Goal: Information Seeking & Learning: Learn about a topic

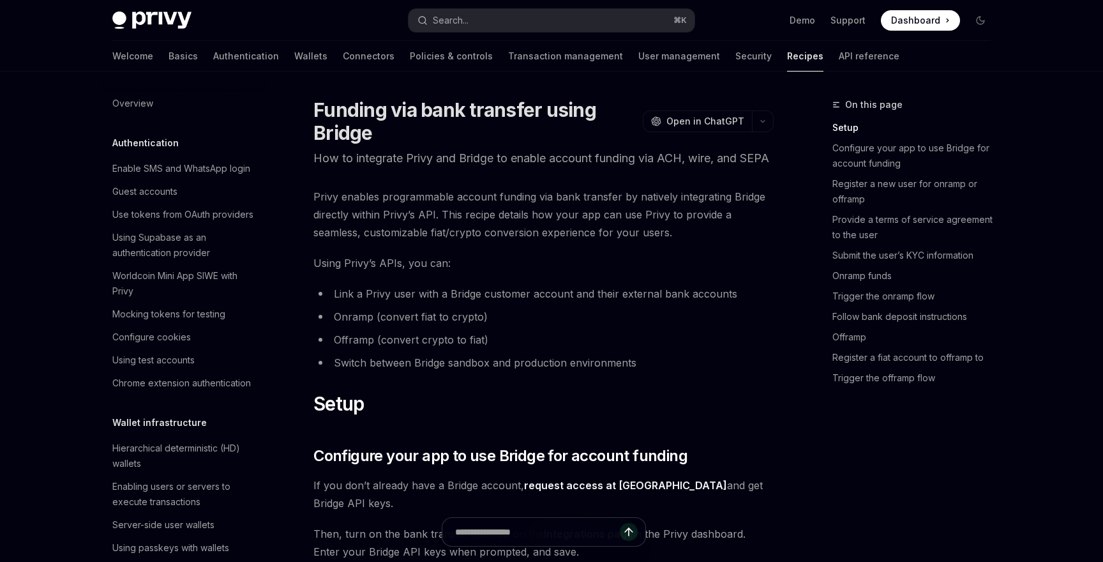
scroll to position [609, 0]
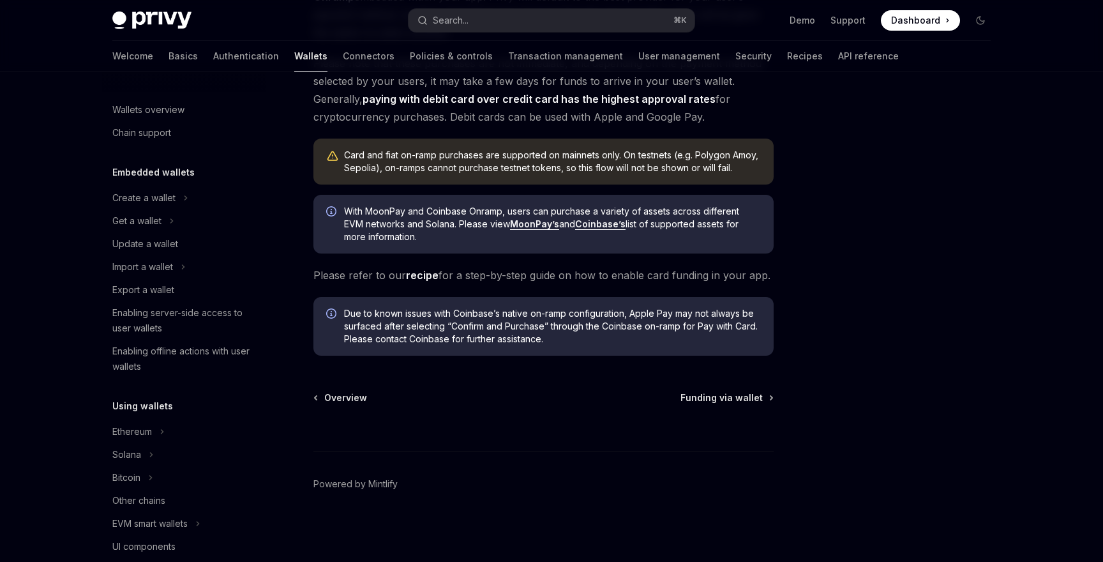
scroll to position [425, 0]
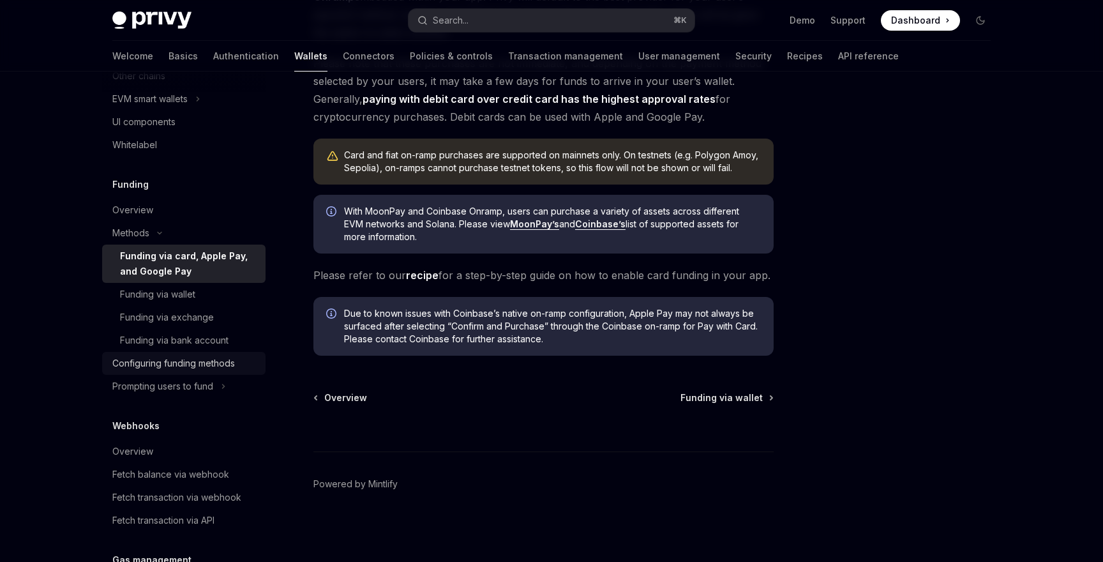
click at [198, 363] on div "Configuring funding methods" at bounding box center [173, 363] width 123 height 15
type textarea "*"
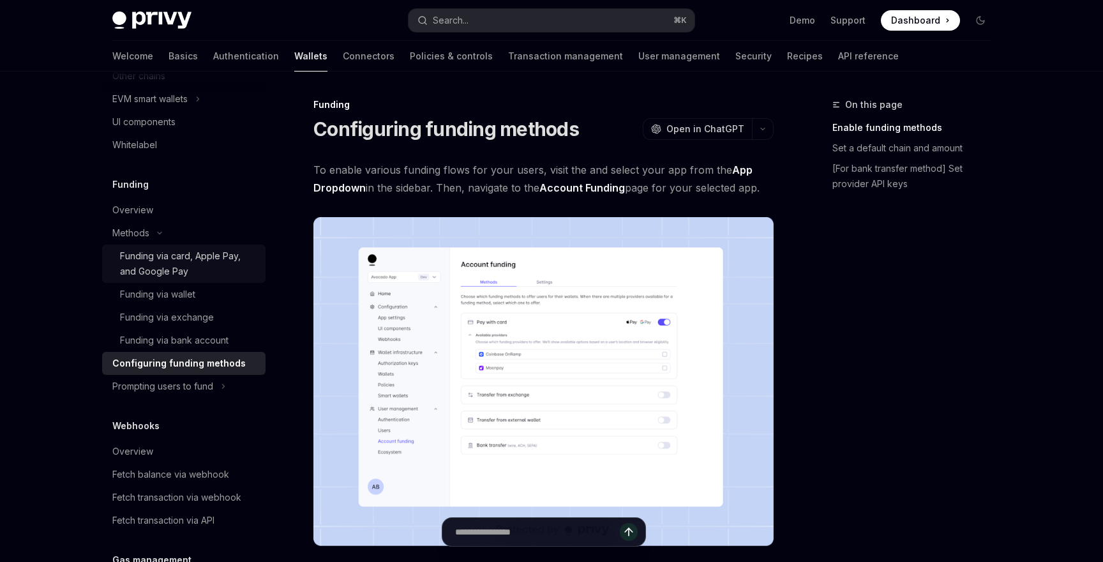
click at [156, 259] on div "Funding via card, Apple Pay, and Google Pay" at bounding box center [189, 263] width 138 height 31
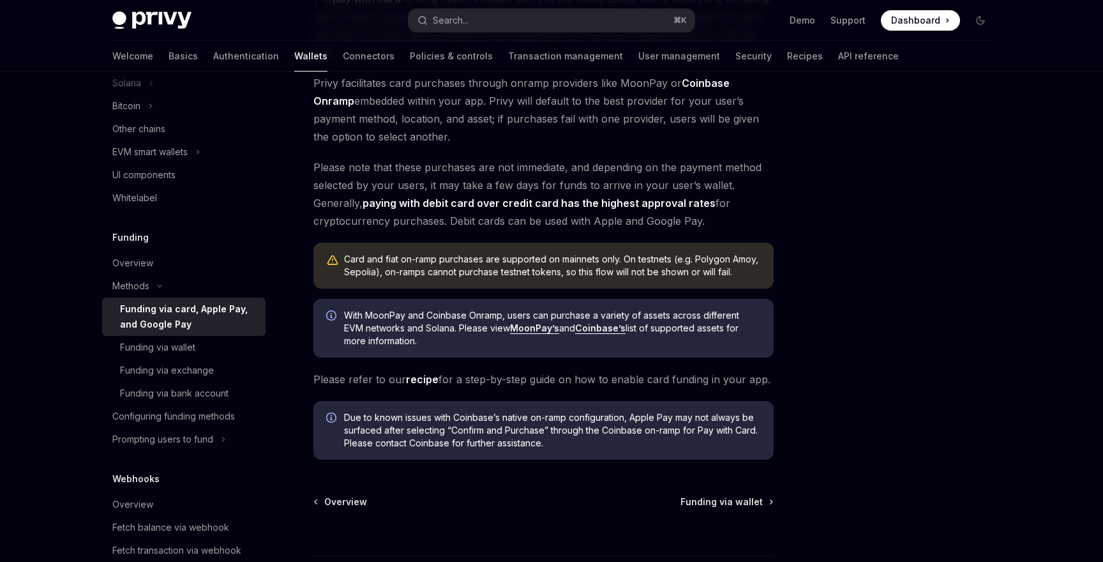
scroll to position [255, 0]
click at [432, 373] on link "recipe" at bounding box center [422, 378] width 33 height 13
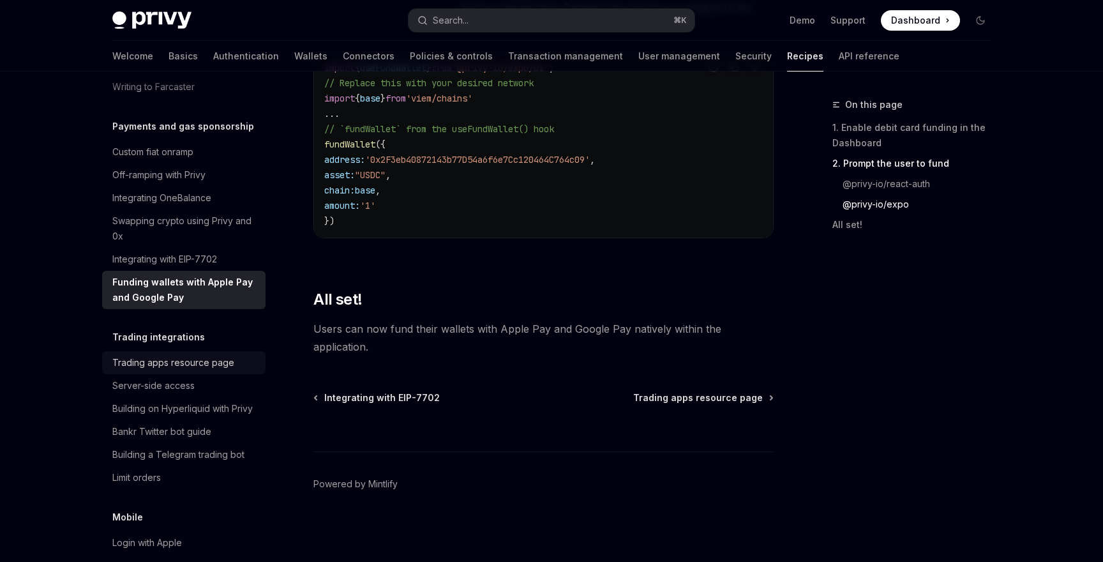
scroll to position [1112, 0]
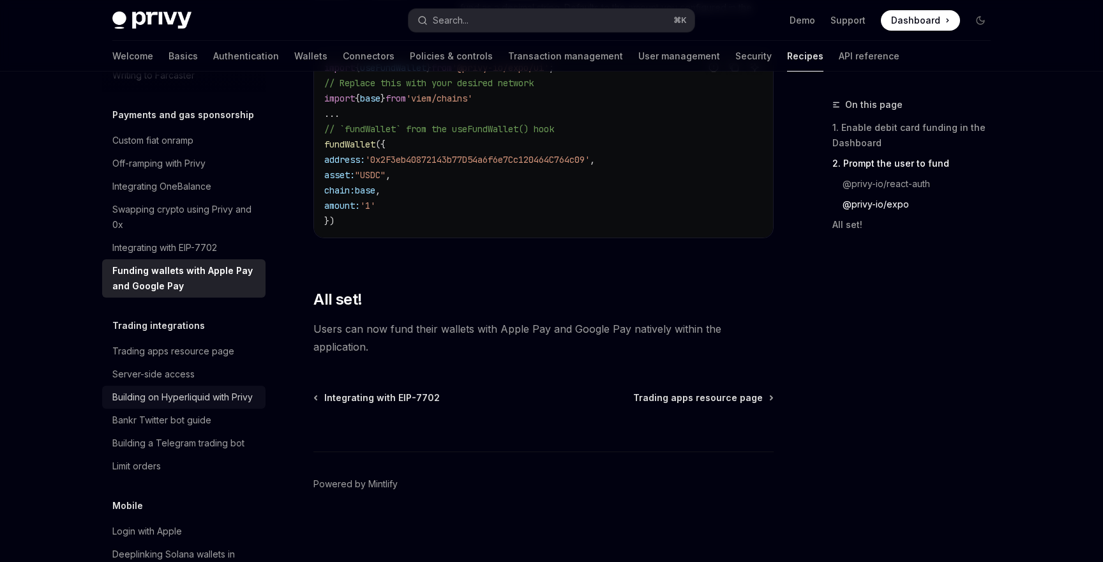
click at [205, 389] on div "Building on Hyperliquid with Privy" at bounding box center [182, 396] width 140 height 15
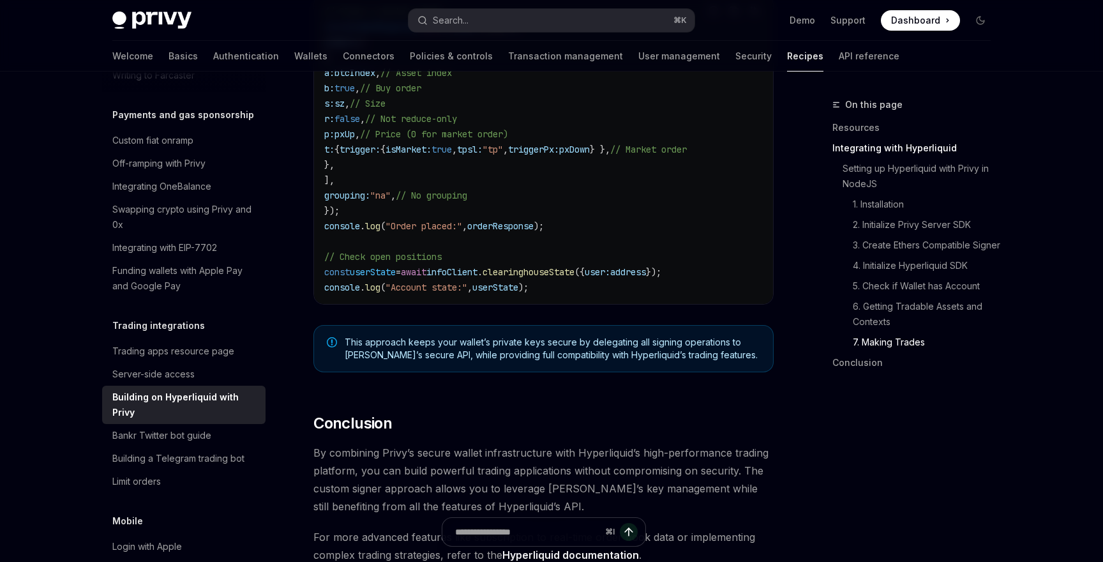
scroll to position [2403, 0]
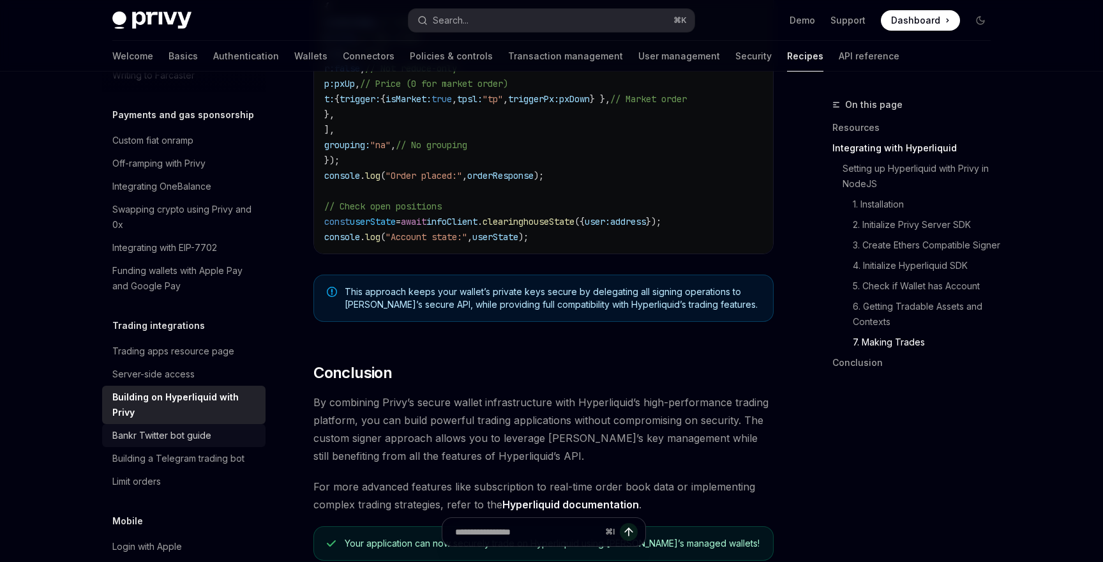
click at [200, 428] on div "Bankr Twitter bot guide" at bounding box center [161, 435] width 99 height 15
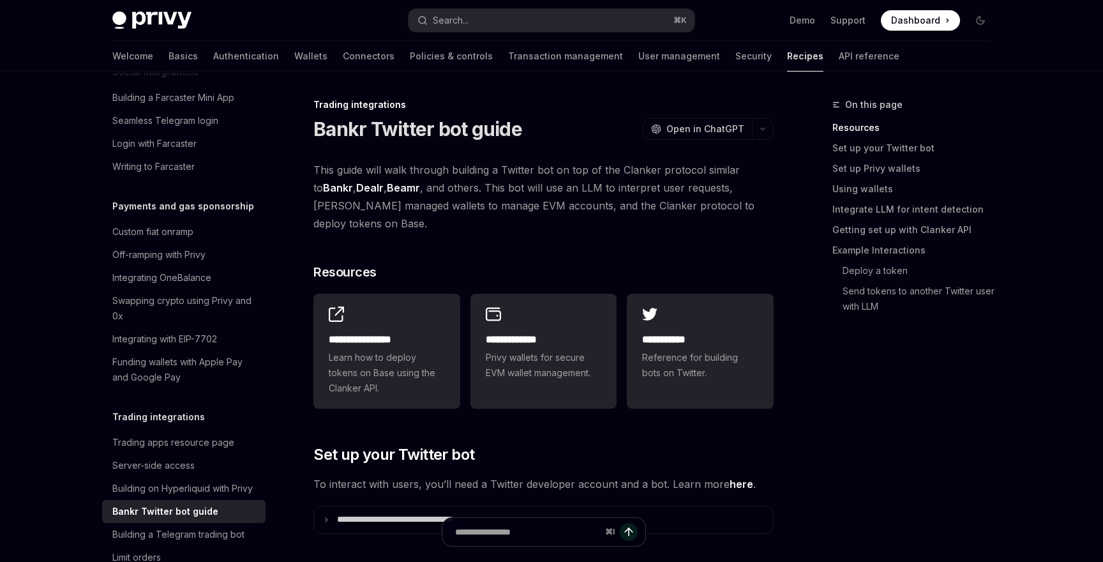
scroll to position [1019, 0]
click at [180, 225] on div "Custom fiat onramp" at bounding box center [152, 232] width 81 height 15
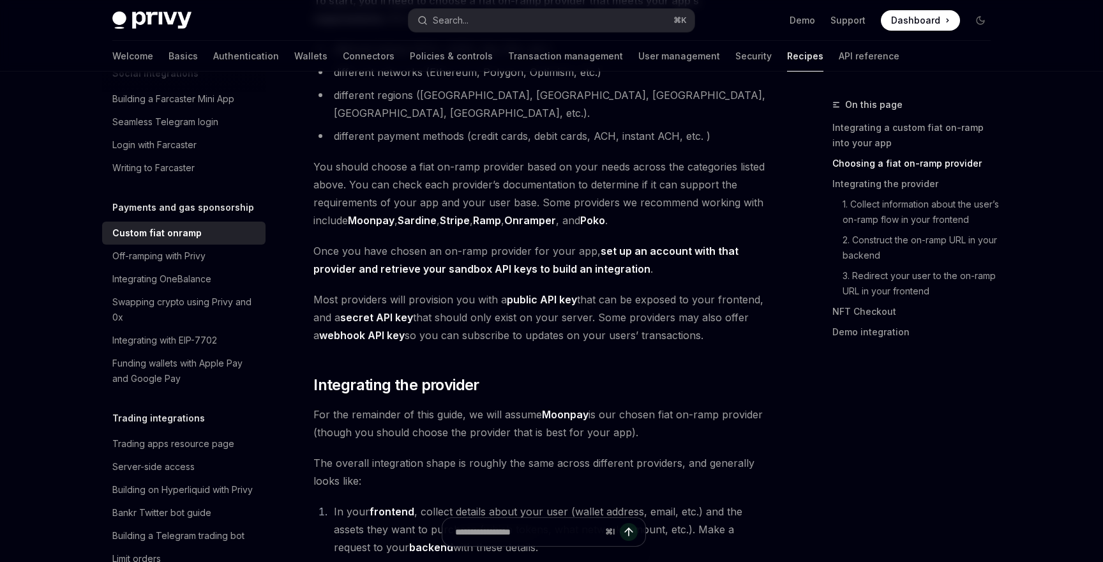
scroll to position [535, 0]
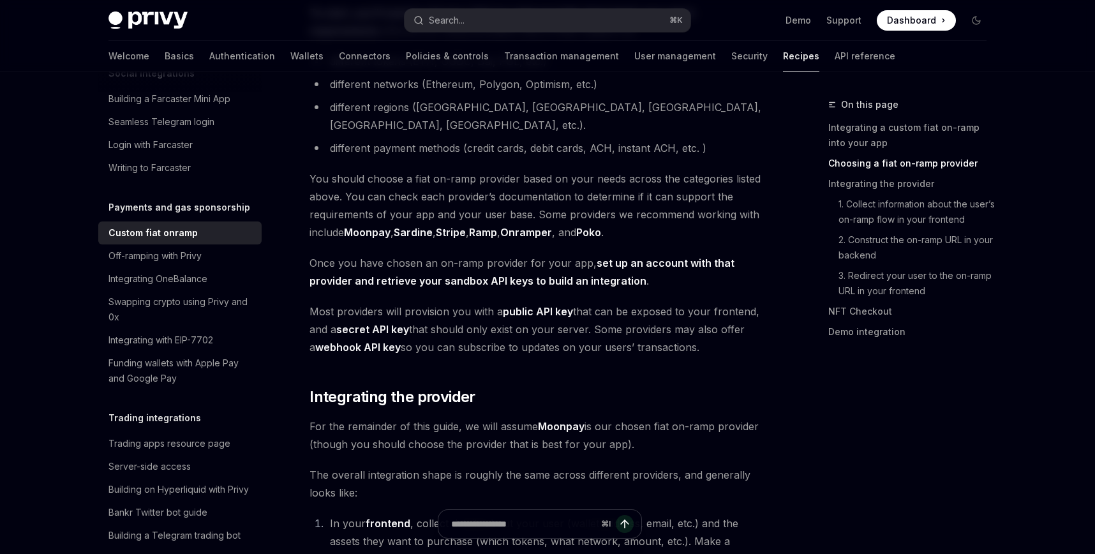
type textarea "*"
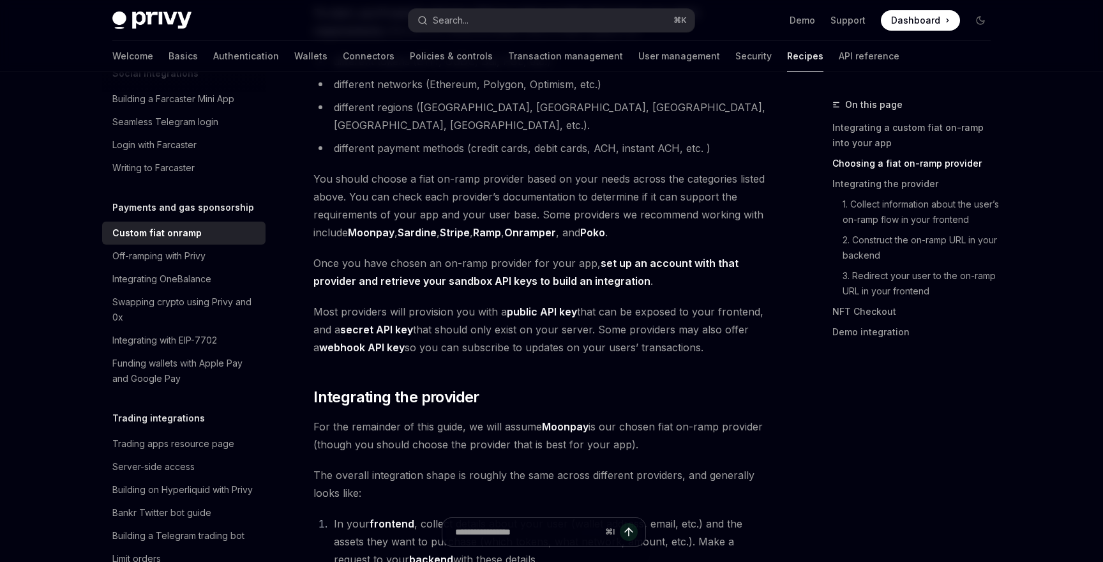
click at [423, 226] on link "Sardine" at bounding box center [417, 232] width 39 height 13
click at [492, 226] on link "Ramp" at bounding box center [487, 232] width 28 height 13
click at [543, 226] on link "Onramper" at bounding box center [530, 232] width 52 height 13
click at [602, 226] on link "Poko" at bounding box center [592, 232] width 25 height 13
